Goal: Task Accomplishment & Management: Complete application form

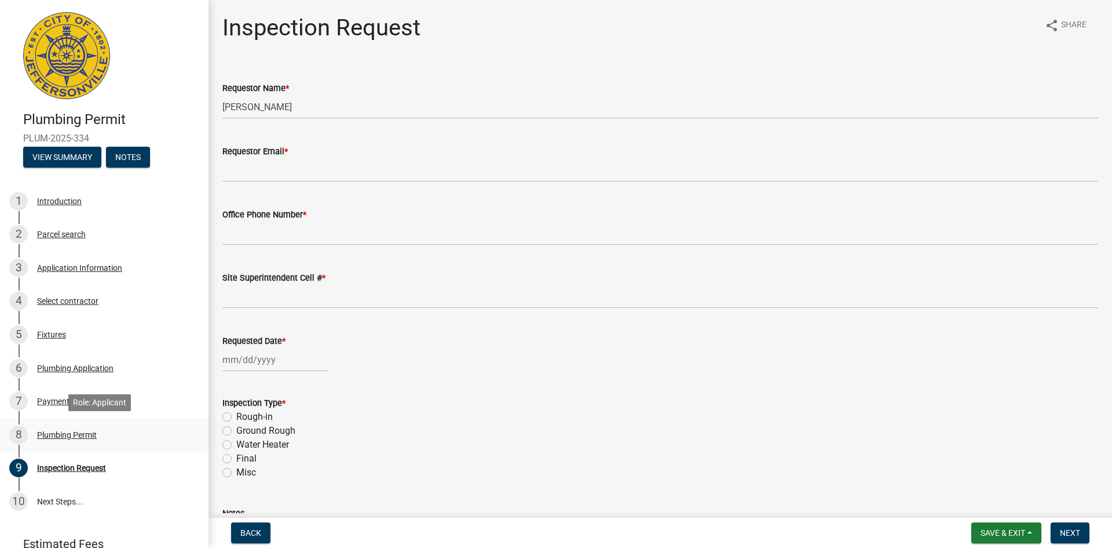
click at [52, 435] on div "Plumbing Permit" at bounding box center [67, 434] width 60 height 8
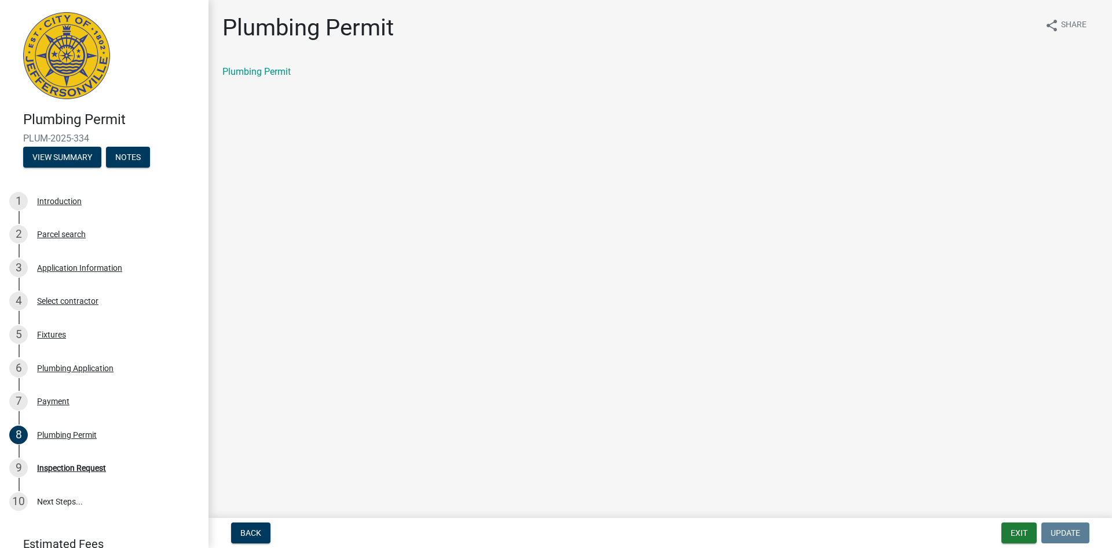
click at [245, 77] on div "Plumbing Permit" at bounding box center [660, 72] width 893 height 14
click at [248, 76] on link "Plumbing Permit" at bounding box center [256, 71] width 68 height 11
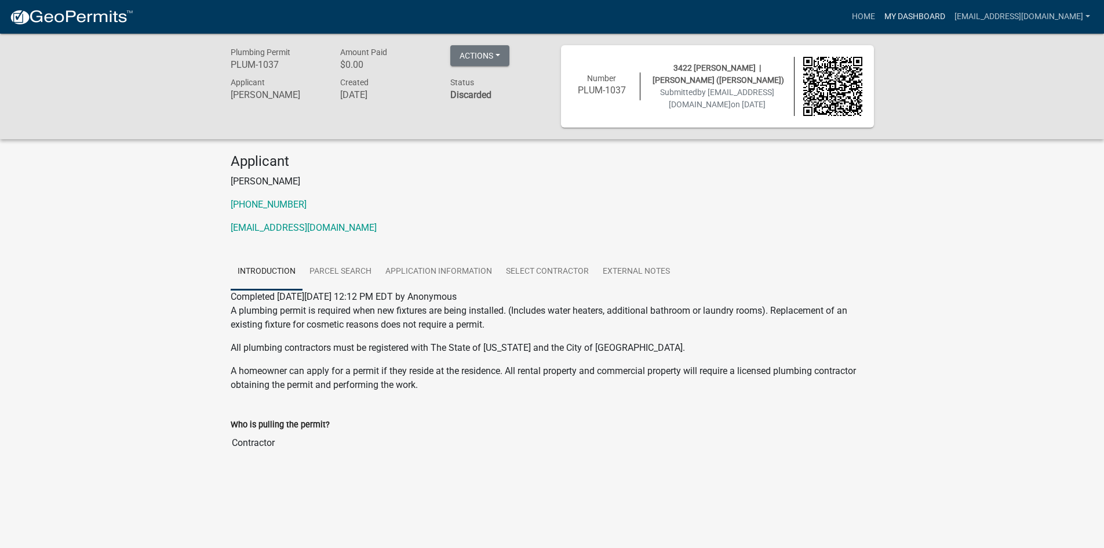
click at [881, 19] on link "My Dashboard" at bounding box center [915, 17] width 70 height 22
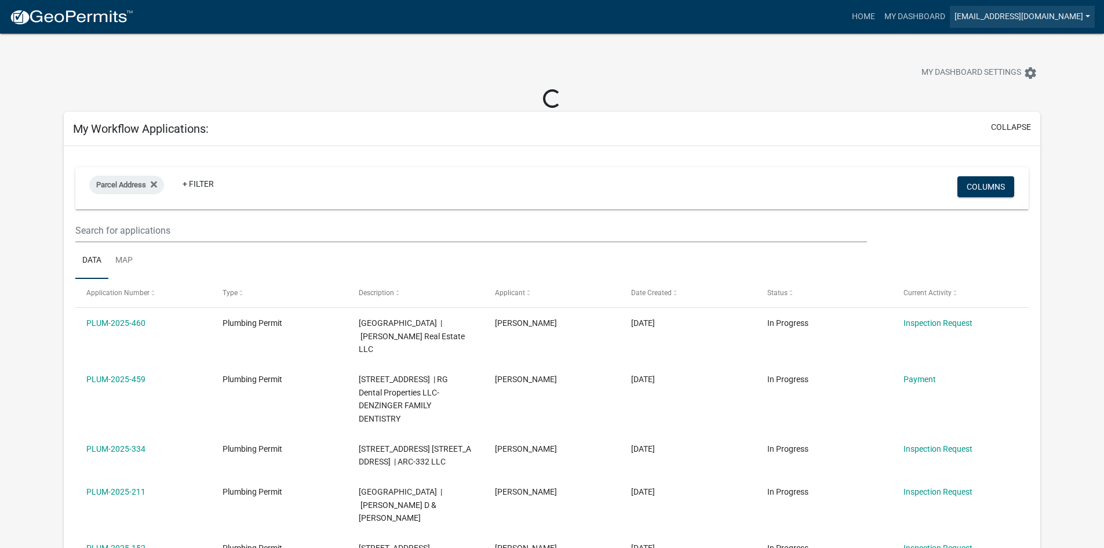
click at [961, 24] on link "[EMAIL_ADDRESS][DOMAIN_NAME]" at bounding box center [1022, 17] width 145 height 22
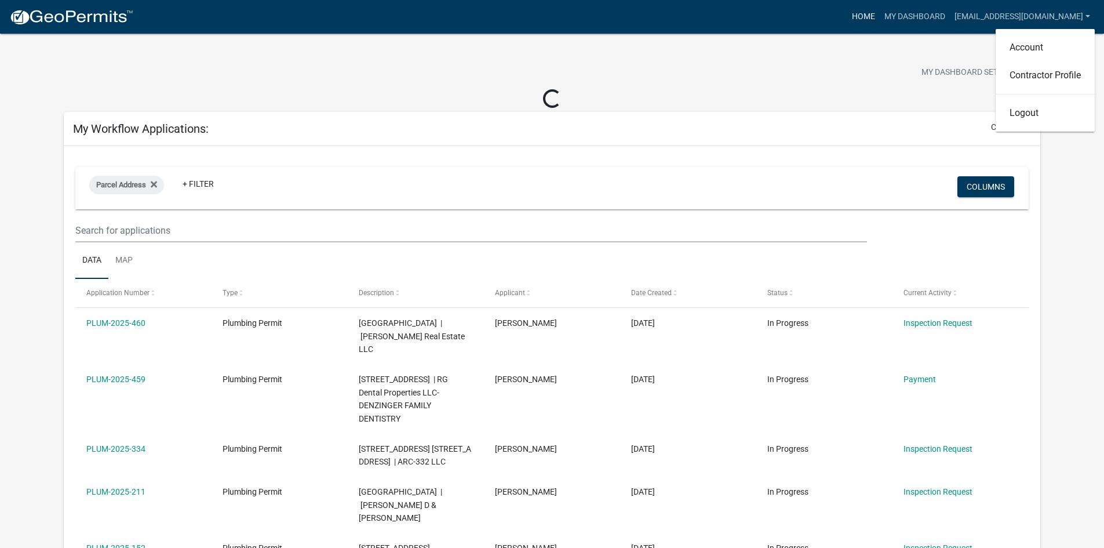
click at [847, 13] on link "Home" at bounding box center [863, 17] width 32 height 22
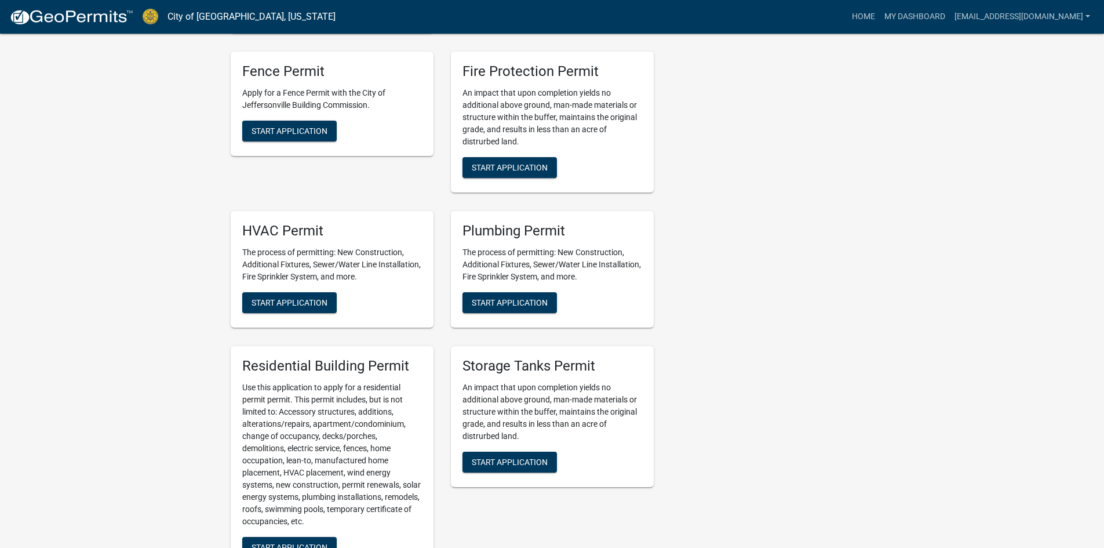
scroll to position [882, 0]
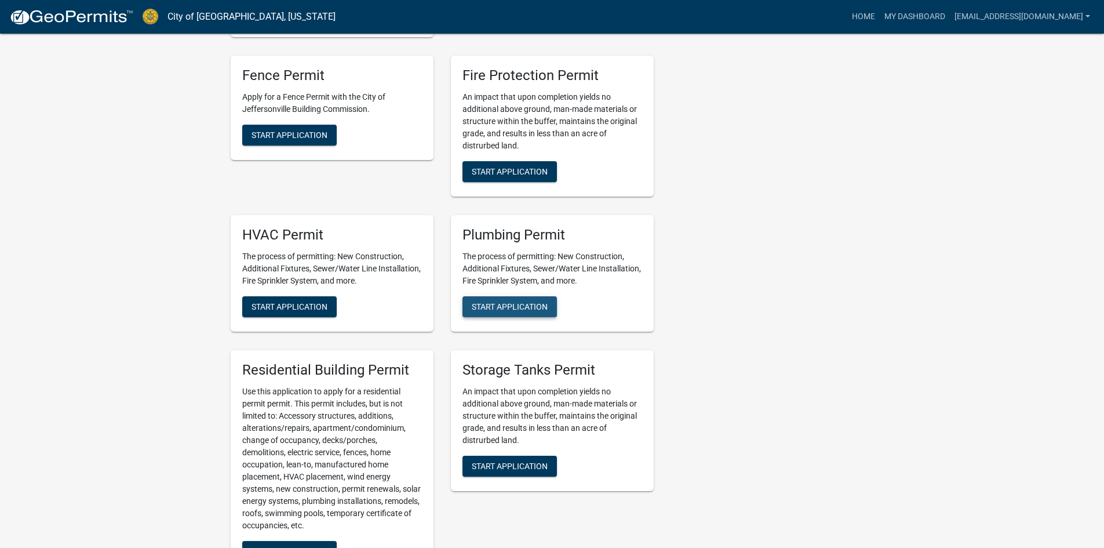
click at [523, 304] on span "Start Application" at bounding box center [510, 305] width 76 height 9
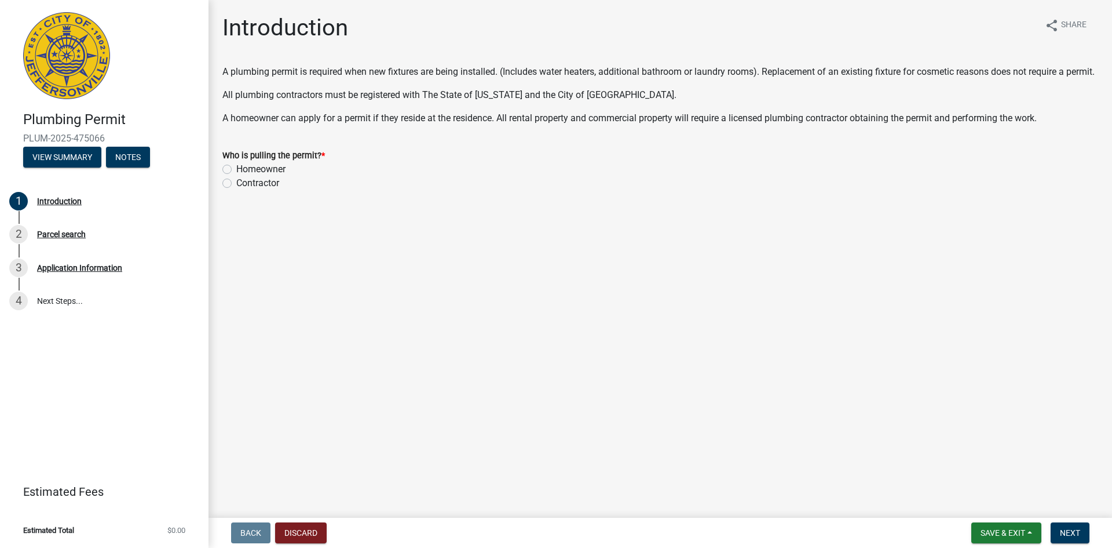
click at [236, 190] on label "Contractor" at bounding box center [257, 183] width 43 height 14
click at [236, 184] on input "Contractor" at bounding box center [240, 180] width 8 height 8
radio input "true"
click at [1064, 534] on span "Next" at bounding box center [1070, 532] width 20 height 9
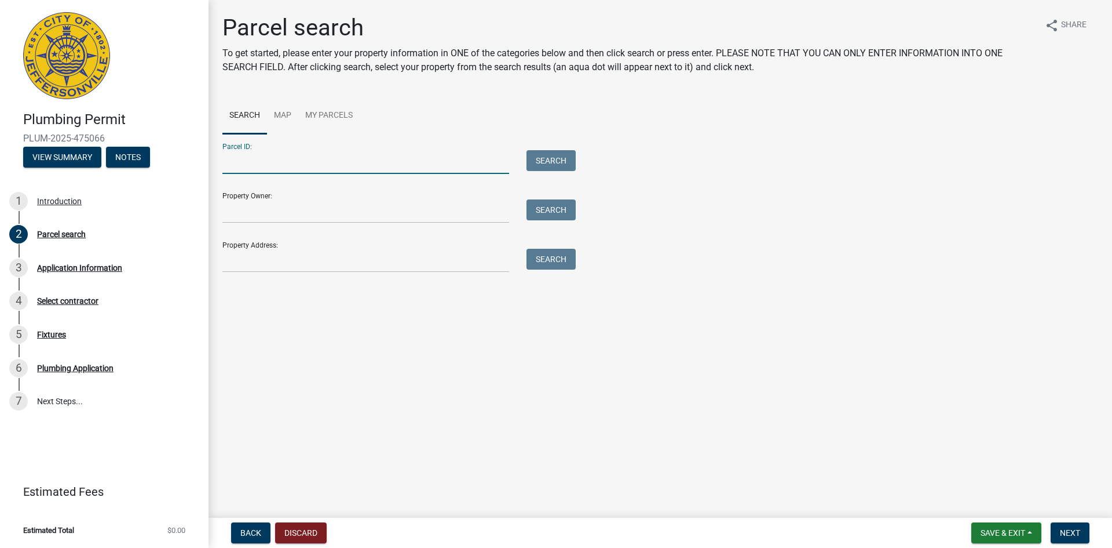
click at [279, 170] on input "Parcel ID:" at bounding box center [365, 162] width 287 height 24
click at [259, 214] on input "Property Owner:" at bounding box center [365, 211] width 287 height 24
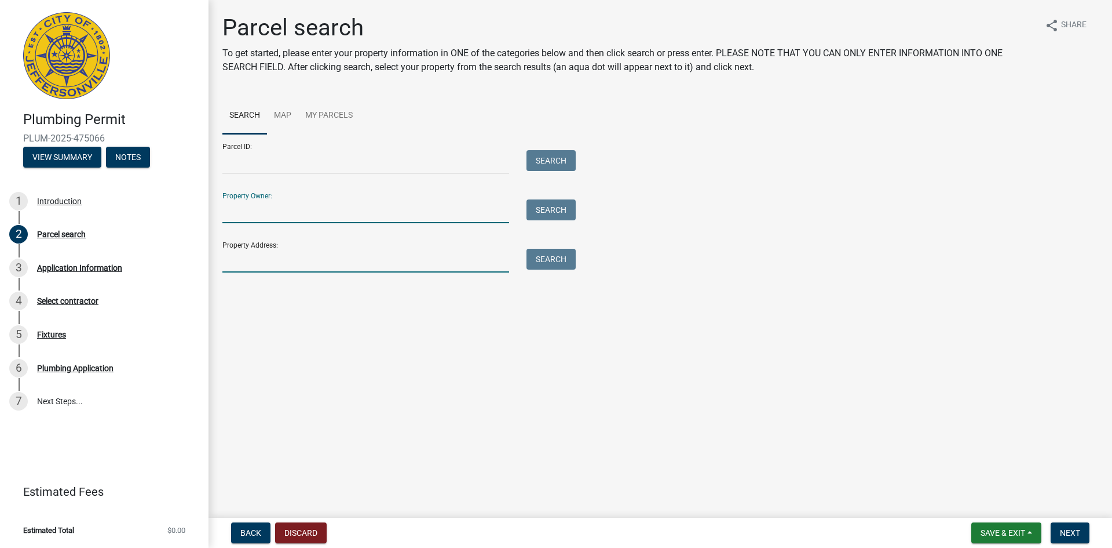
click at [243, 261] on input "Property Address:" at bounding box center [365, 261] width 287 height 24
click at [550, 264] on button "Search" at bounding box center [551, 259] width 49 height 21
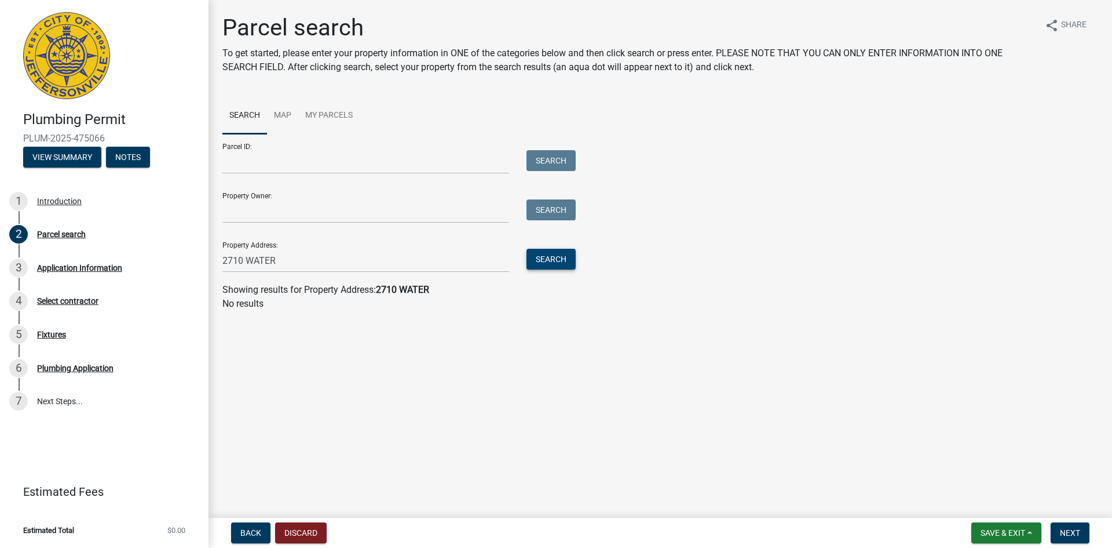
click at [550, 264] on button "Search" at bounding box center [551, 259] width 49 height 21
click at [293, 260] on input "2710 WATER" at bounding box center [365, 261] width 287 height 24
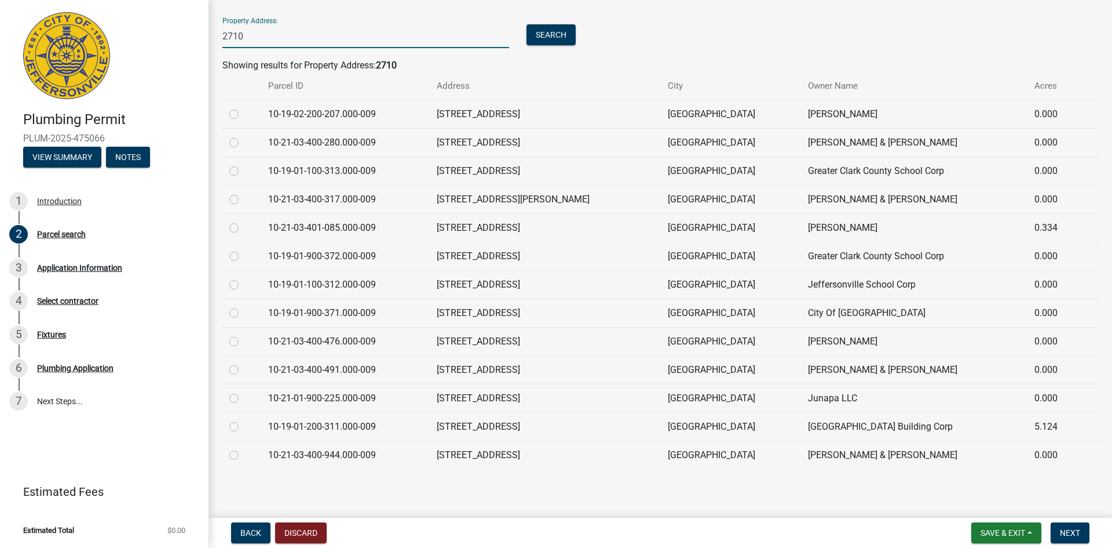
scroll to position [225, 0]
type input "2710"
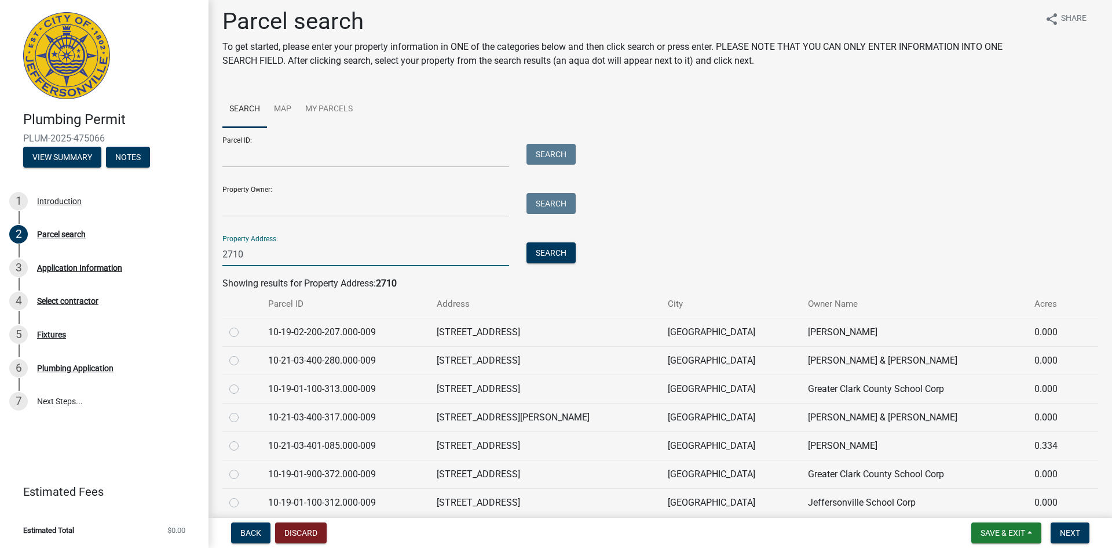
scroll to position [0, 0]
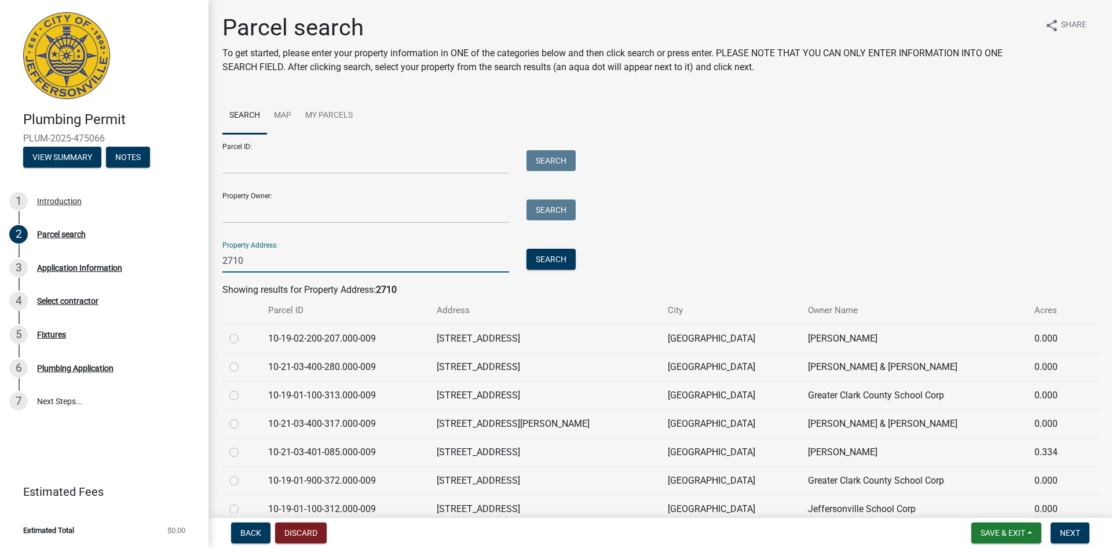
drag, startPoint x: 239, startPoint y: 260, endPoint x: 210, endPoint y: 260, distance: 29.0
click at [210, 260] on div "Parcel search To get started, please enter your property information in ONE of …" at bounding box center [661, 358] width 904 height 689
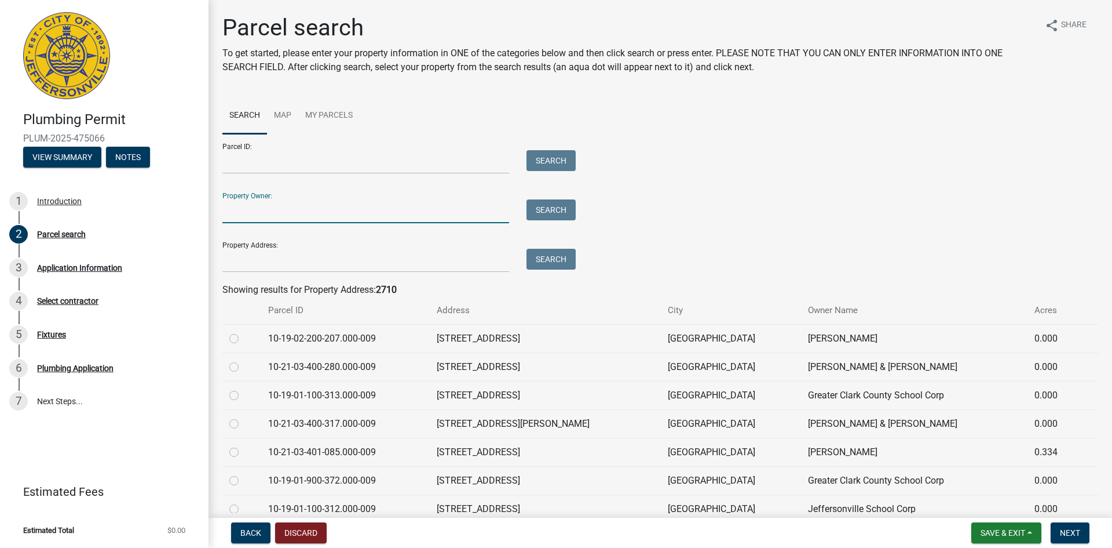
click at [245, 216] on input "Property Owner:" at bounding box center [365, 211] width 287 height 24
click at [256, 151] on input "Parcel ID:" at bounding box center [365, 162] width 287 height 24
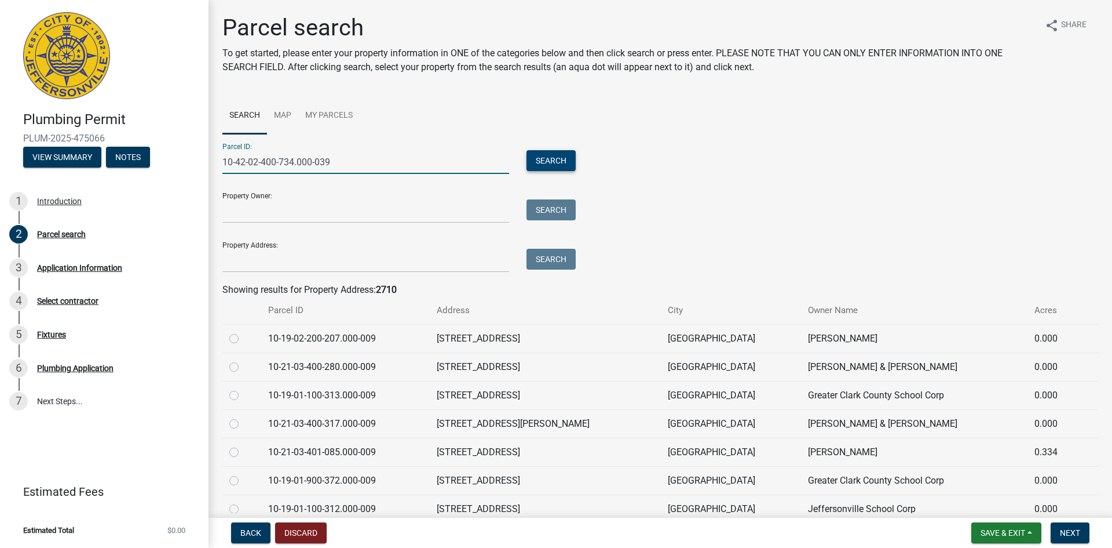
type input "10-42-02-400-734.000-039"
click at [547, 160] on button "Search" at bounding box center [551, 160] width 49 height 21
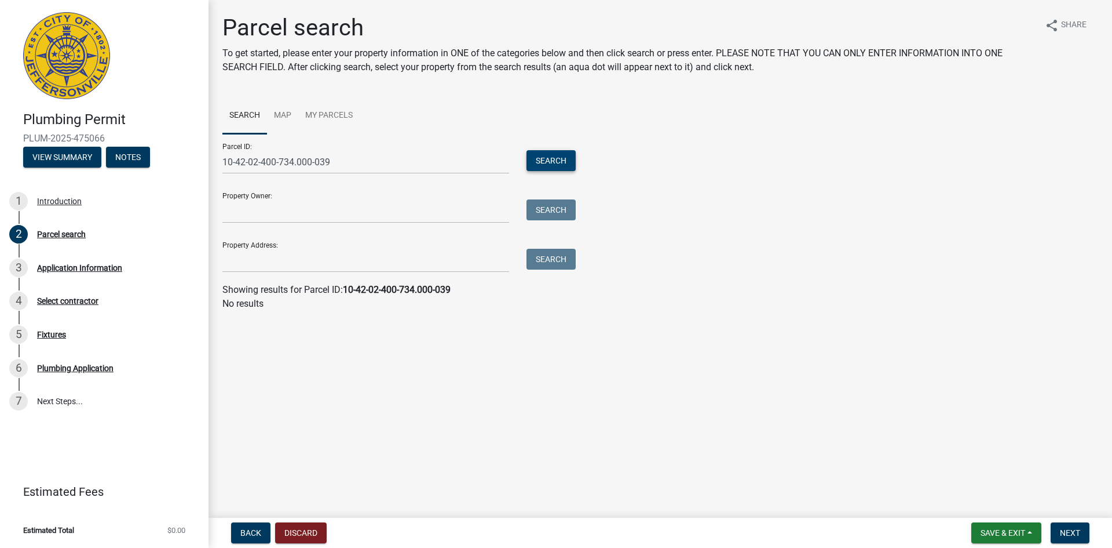
click at [564, 162] on button "Search" at bounding box center [551, 160] width 49 height 21
drag, startPoint x: 352, startPoint y: 160, endPoint x: 187, endPoint y: 156, distance: 165.2
click at [187, 156] on div "Plumbing Permit PLUM-2025-475066 View Summary Notes 1 Introduction 2 Parcel sea…" at bounding box center [556, 274] width 1112 height 548
click at [232, 258] on input "Property Address:" at bounding box center [365, 261] width 287 height 24
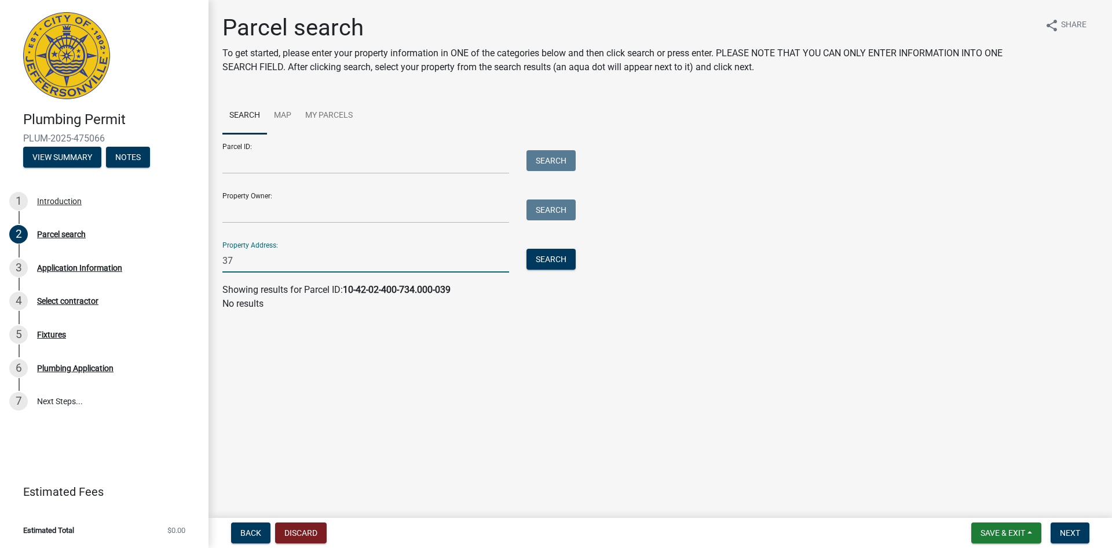
type input "3"
type input "2701 WATER"
click at [564, 267] on button "Search" at bounding box center [551, 259] width 49 height 21
drag, startPoint x: 291, startPoint y: 263, endPoint x: 199, endPoint y: 265, distance: 92.2
click at [199, 265] on div "Plumbing Permit PLUM-2025-475066 View Summary Notes 1 Introduction 2 Parcel sea…" at bounding box center [556, 274] width 1112 height 548
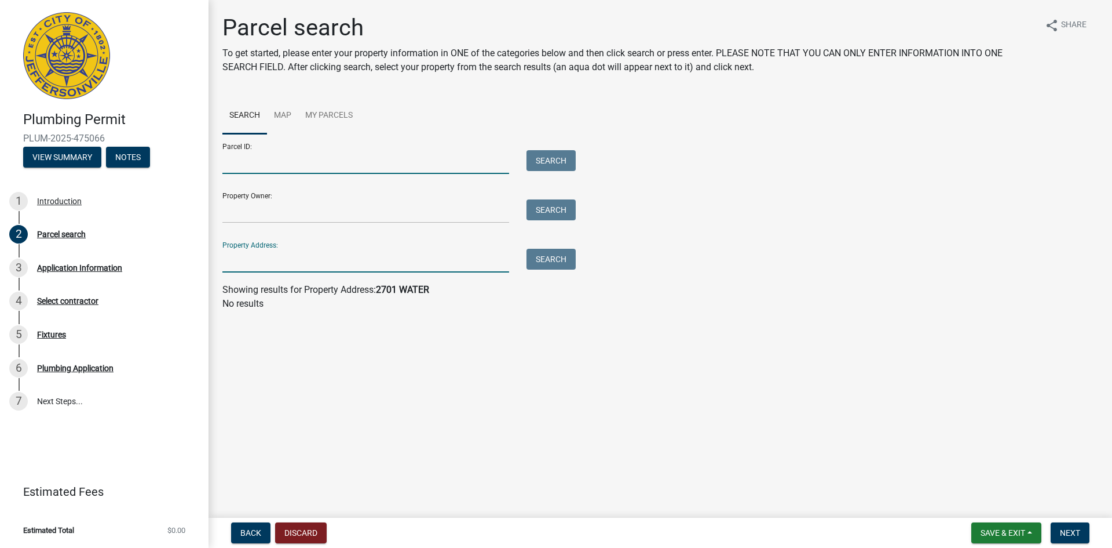
click at [370, 156] on input "Parcel ID:" at bounding box center [365, 162] width 287 height 24
type input "10-42-02-400-093.000-039"
click at [553, 160] on button "Search" at bounding box center [551, 160] width 49 height 21
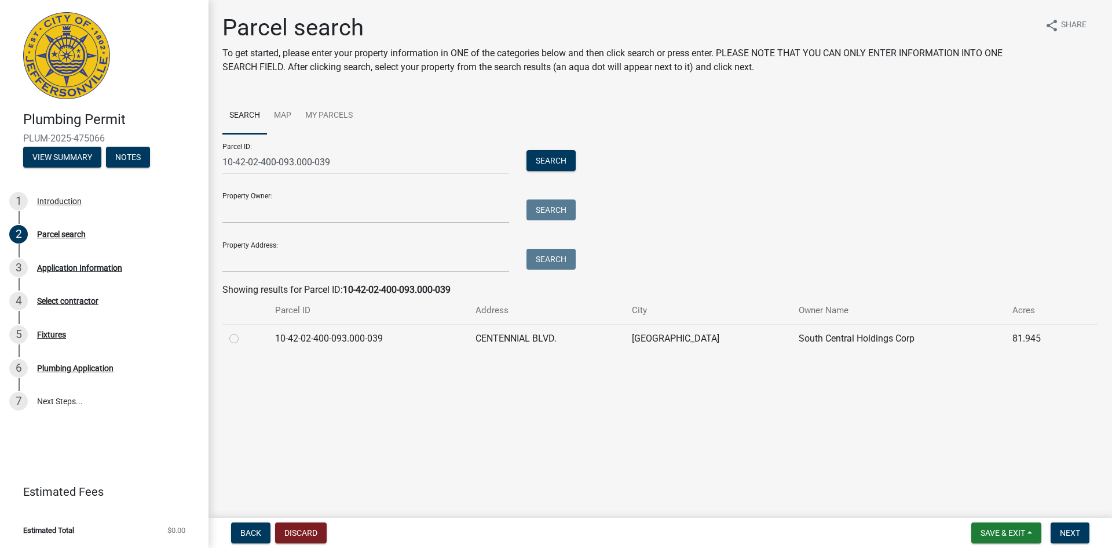
click at [243, 331] on label at bounding box center [243, 331] width 0 height 0
click at [243, 339] on input "radio" at bounding box center [247, 335] width 8 height 8
radio input "true"
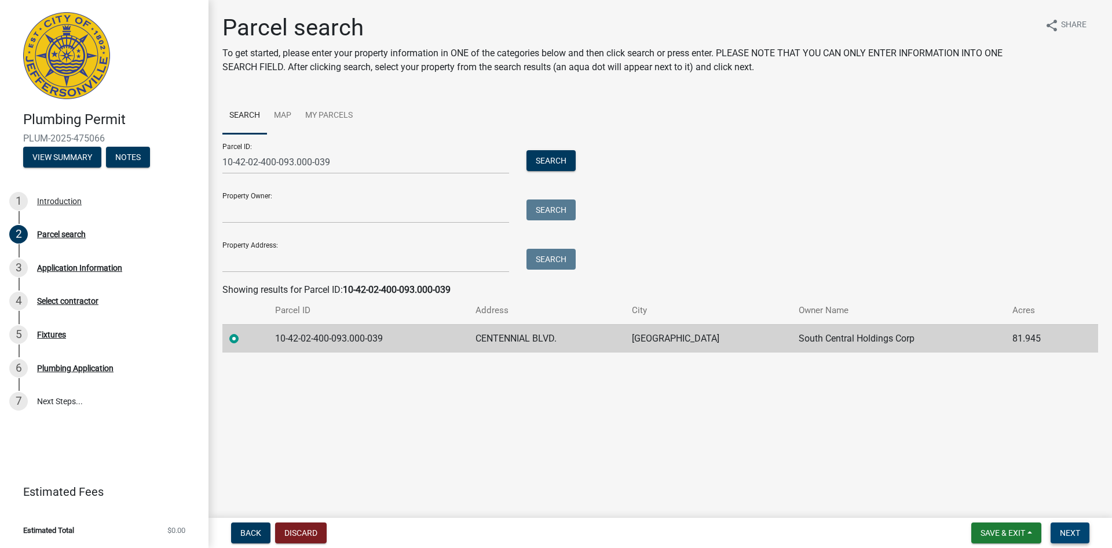
click at [1079, 536] on span "Next" at bounding box center [1070, 532] width 20 height 9
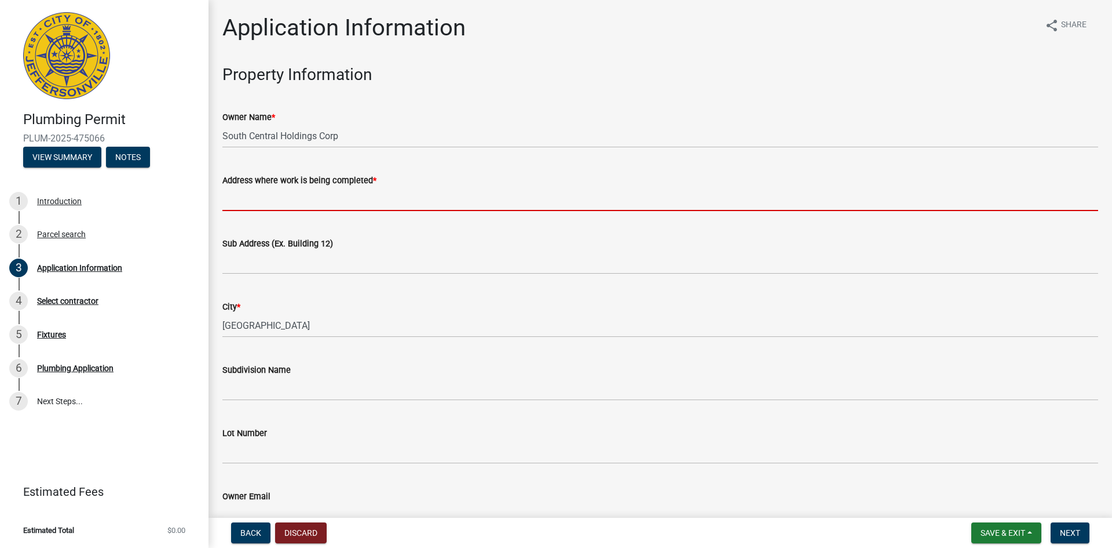
click at [232, 198] on input "Address where work is being completed *" at bounding box center [660, 199] width 876 height 24
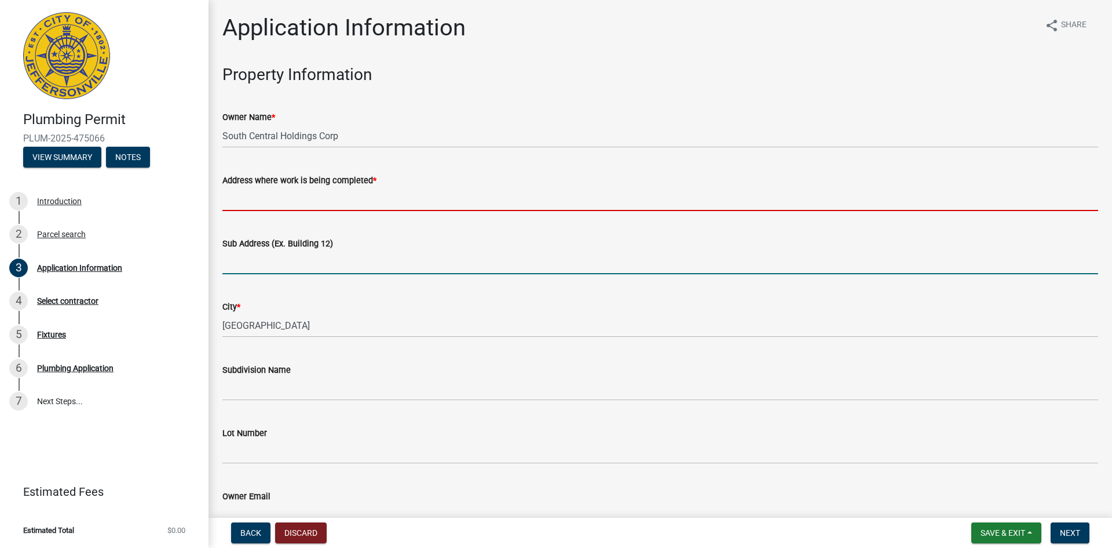
click at [250, 267] on input "Sub Address (Ex. Building 12)" at bounding box center [660, 262] width 876 height 24
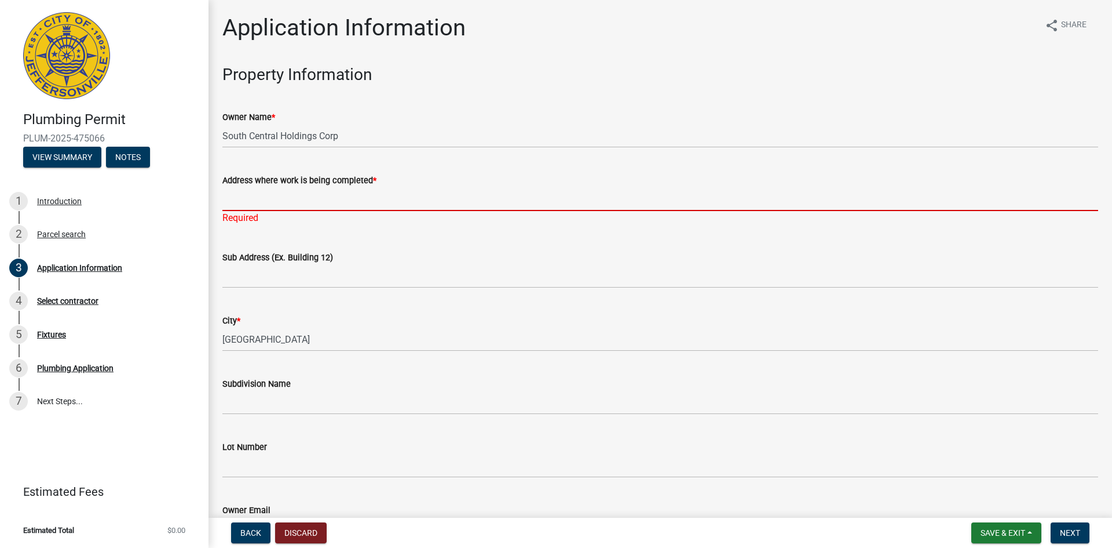
click at [251, 199] on input "Address where work is being completed *" at bounding box center [660, 199] width 876 height 24
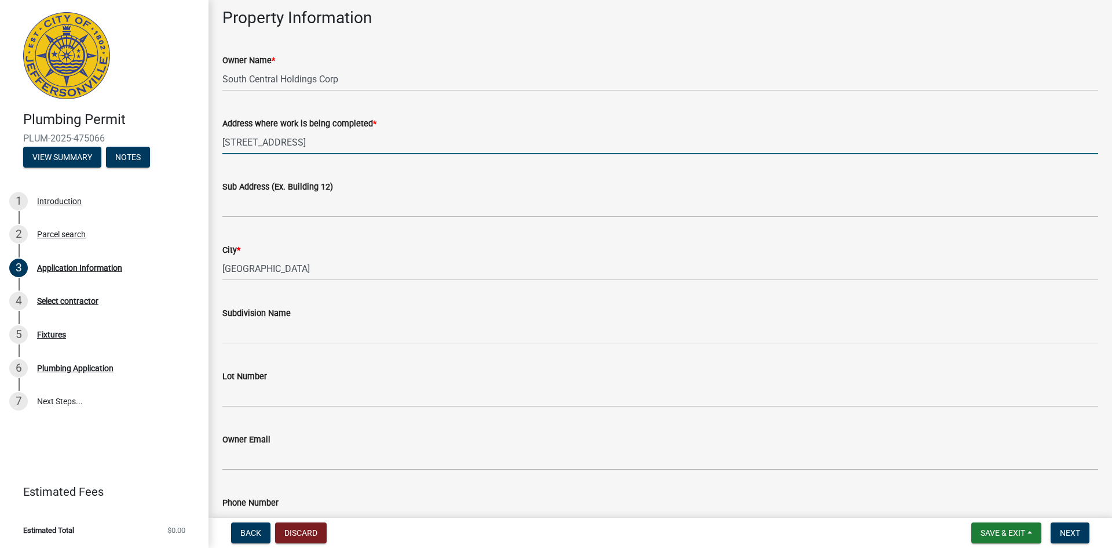
scroll to position [58, 0]
click at [323, 136] on input "[STREET_ADDRESS]" at bounding box center [660, 141] width 876 height 24
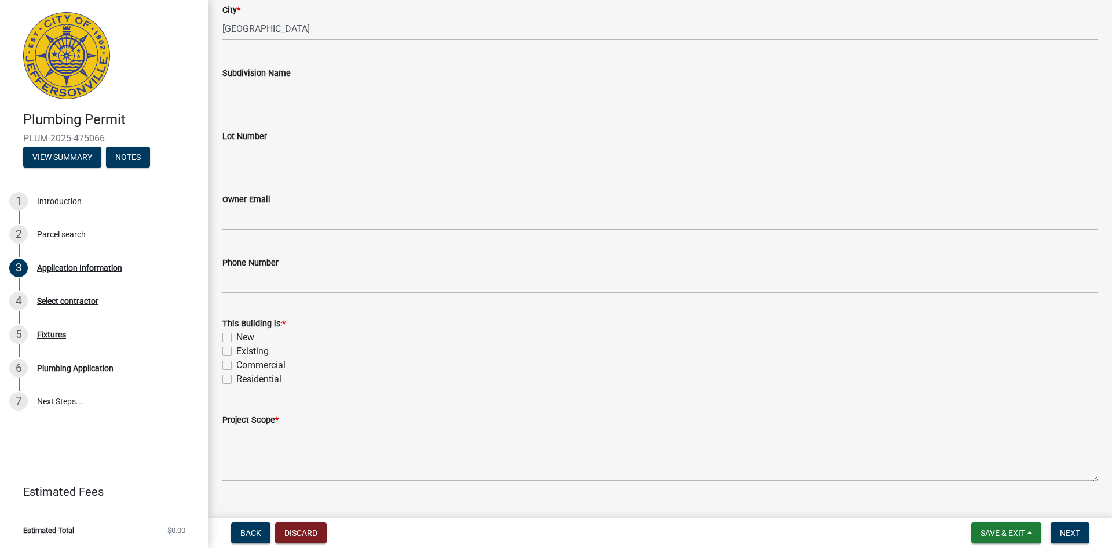
scroll to position [319, 0]
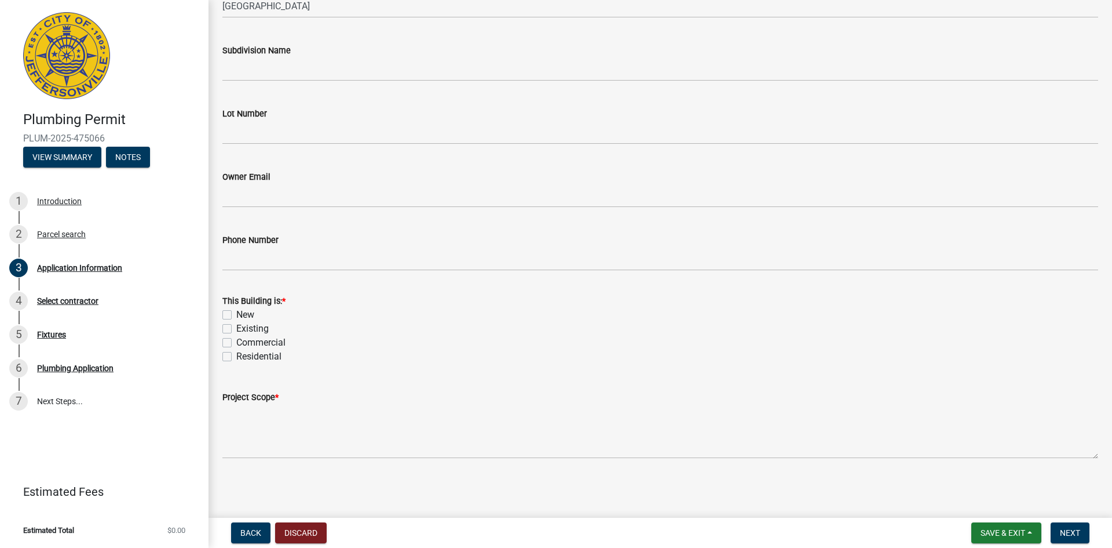
type input "[STREET_ADDRESS]"
click at [236, 311] on label "New" at bounding box center [245, 315] width 18 height 14
click at [236, 311] on input "New" at bounding box center [240, 312] width 8 height 8
checkbox input "true"
checkbox input "false"
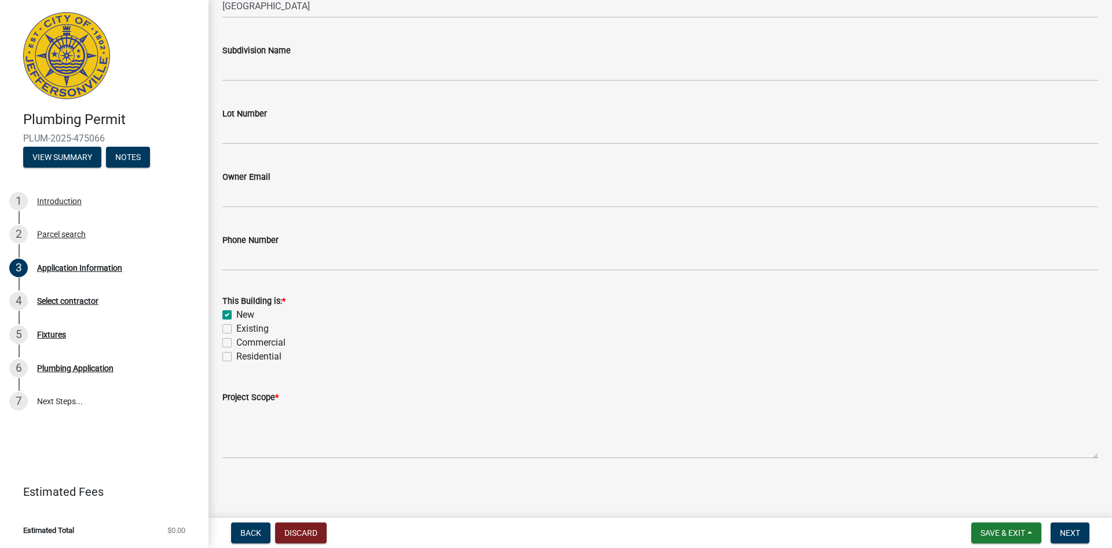
checkbox input "false"
click at [236, 343] on label "Commercial" at bounding box center [260, 342] width 49 height 14
click at [236, 343] on input "Commercial" at bounding box center [240, 339] width 8 height 8
checkbox input "true"
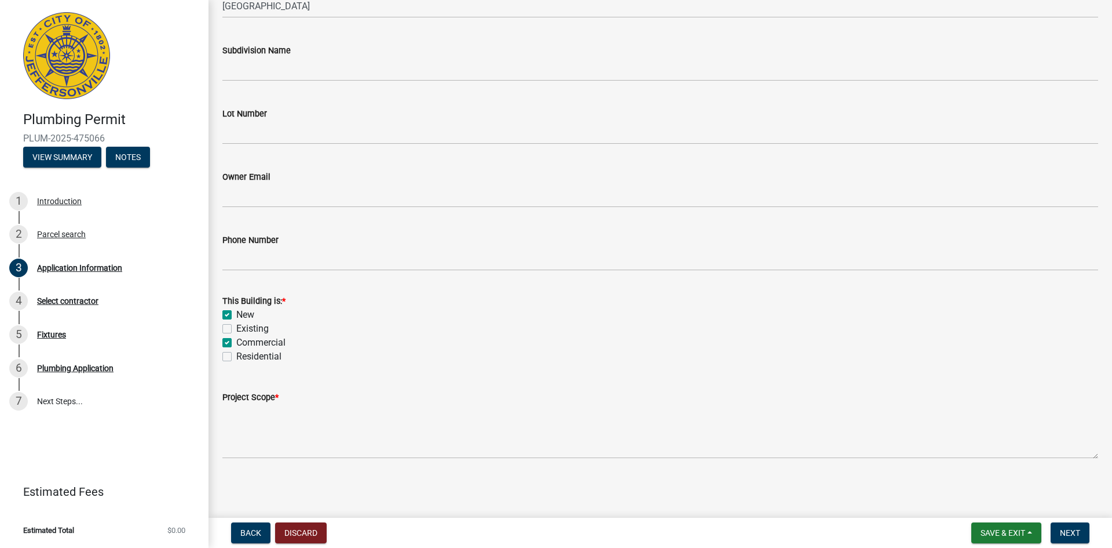
checkbox input "true"
checkbox input "false"
checkbox input "true"
checkbox input "false"
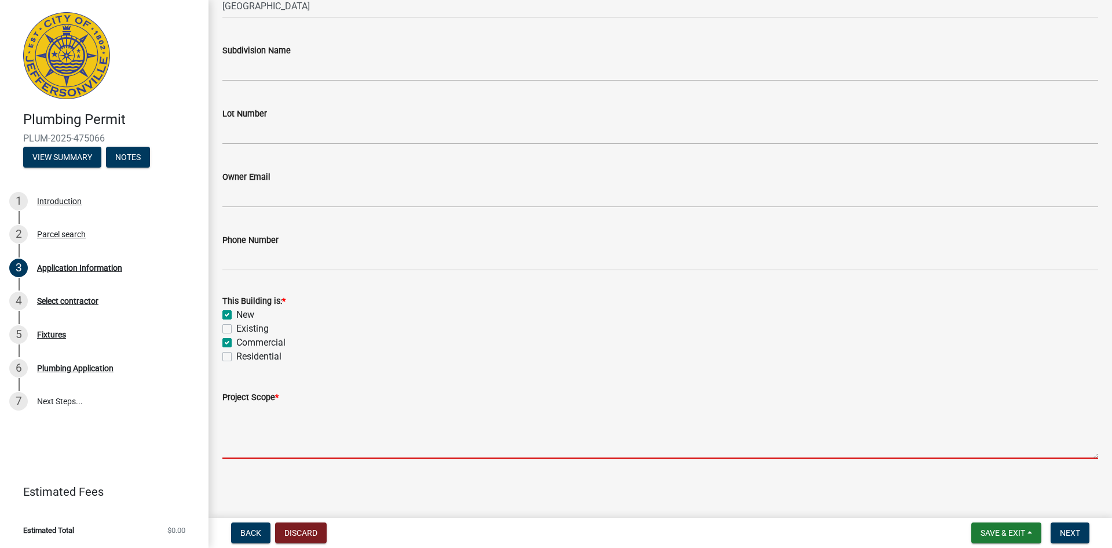
click at [254, 451] on textarea "Project Scope *" at bounding box center [660, 431] width 876 height 54
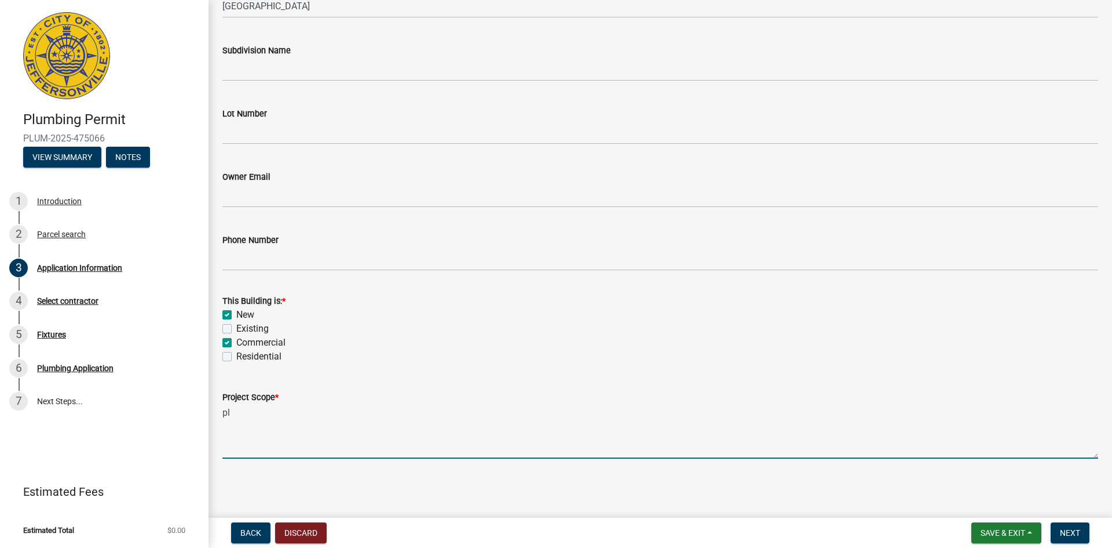
type textarea "p"
type textarea "PLUMBING"
click at [1060, 539] on button "Next" at bounding box center [1070, 532] width 39 height 21
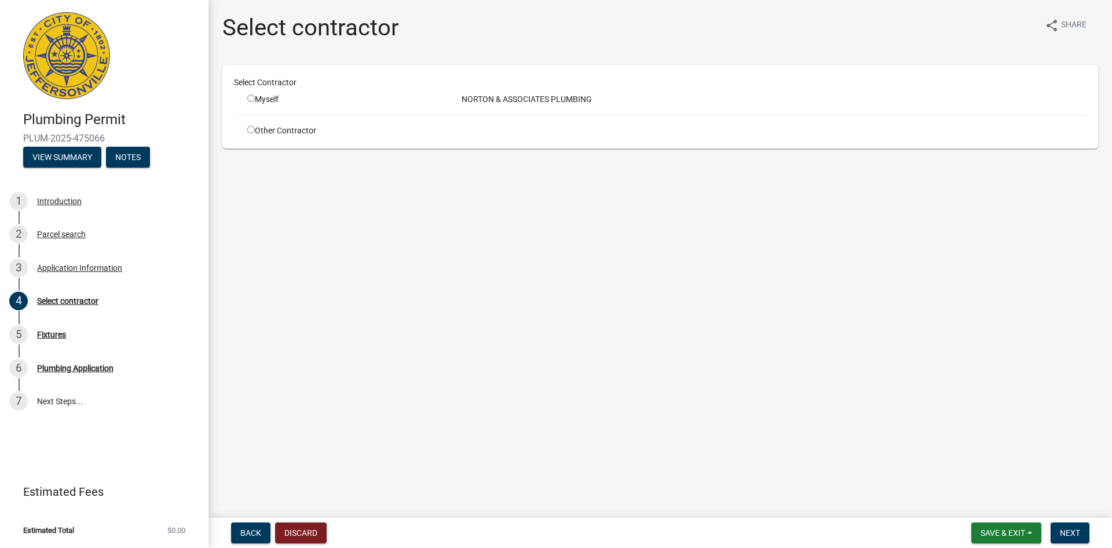
click at [250, 94] on div "Myself" at bounding box center [345, 99] width 197 height 12
click at [252, 100] on input "radio" at bounding box center [251, 98] width 8 height 8
radio input "true"
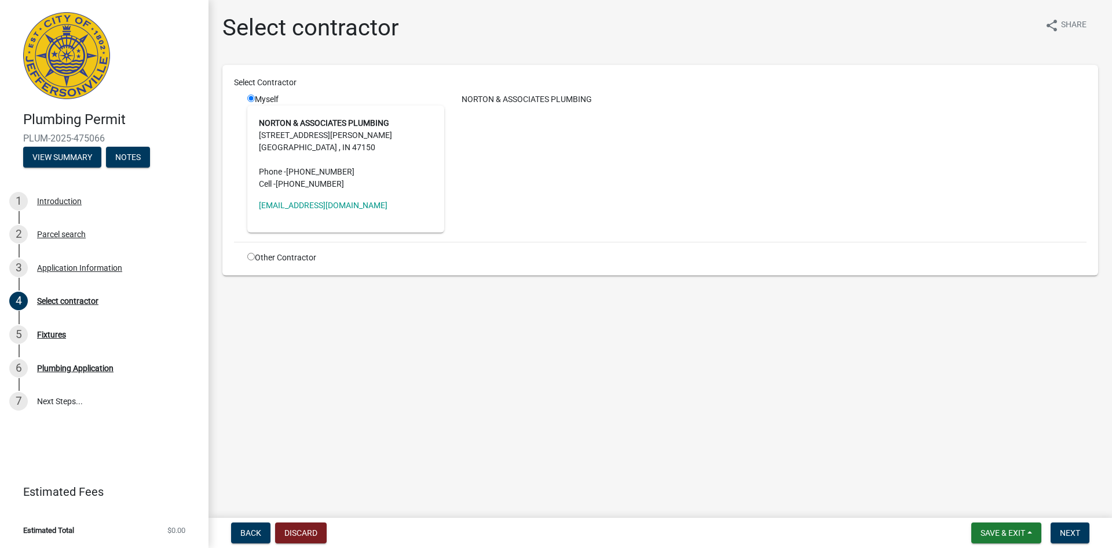
click at [733, 527] on div "Back Discard Save & Exit Save Save & Exit Next" at bounding box center [660, 532] width 885 height 21
click at [733, 528] on div "Back Discard Save & Exit Save Save & Exit Next" at bounding box center [660, 532] width 885 height 21
click at [1082, 529] on button "Next" at bounding box center [1070, 532] width 39 height 21
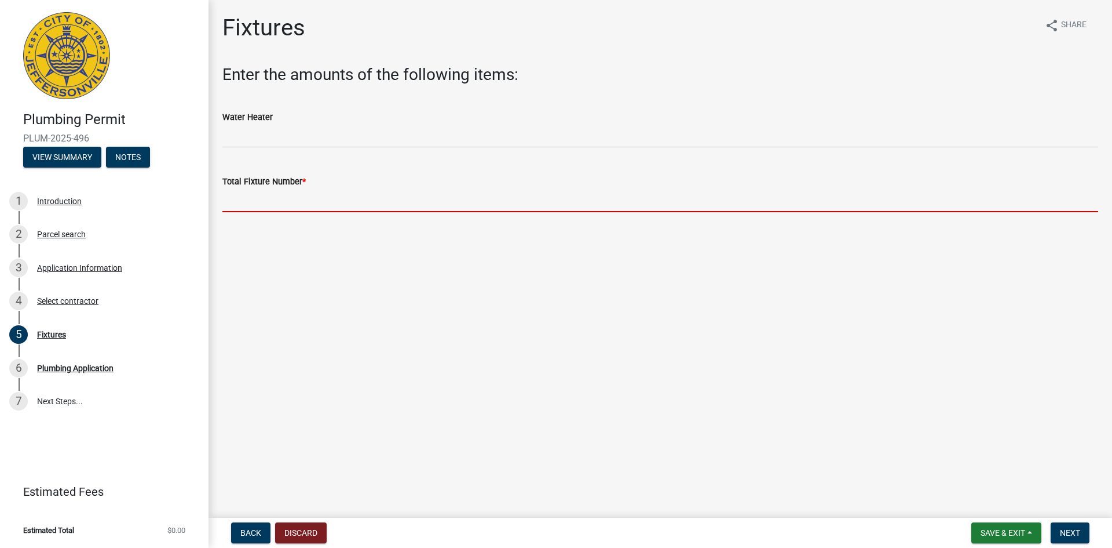
click at [310, 204] on input "text" at bounding box center [660, 200] width 876 height 24
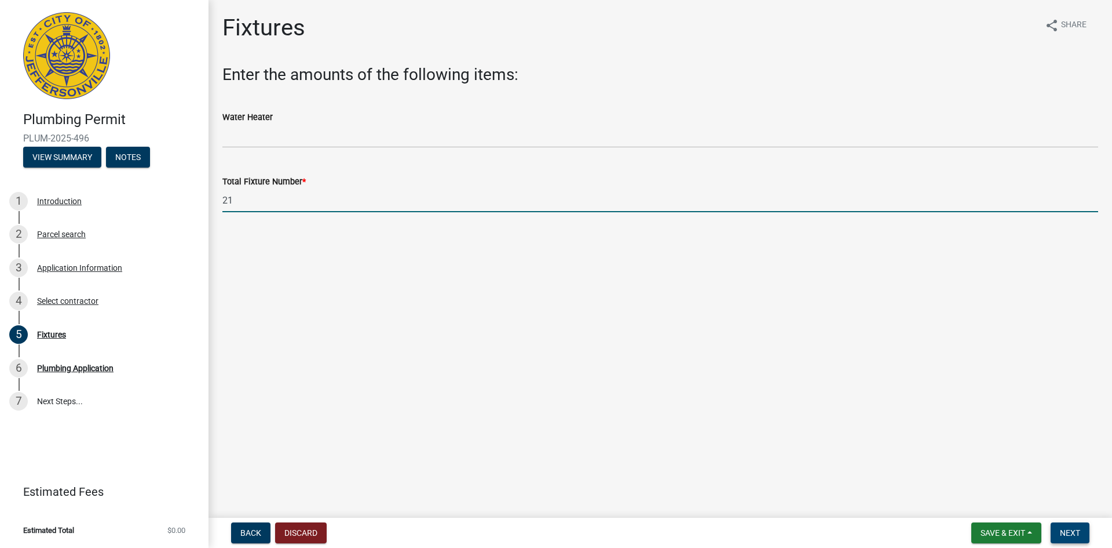
type input "21"
click at [1083, 535] on button "Next" at bounding box center [1070, 532] width 39 height 21
